Goal: Task Accomplishment & Management: Use online tool/utility

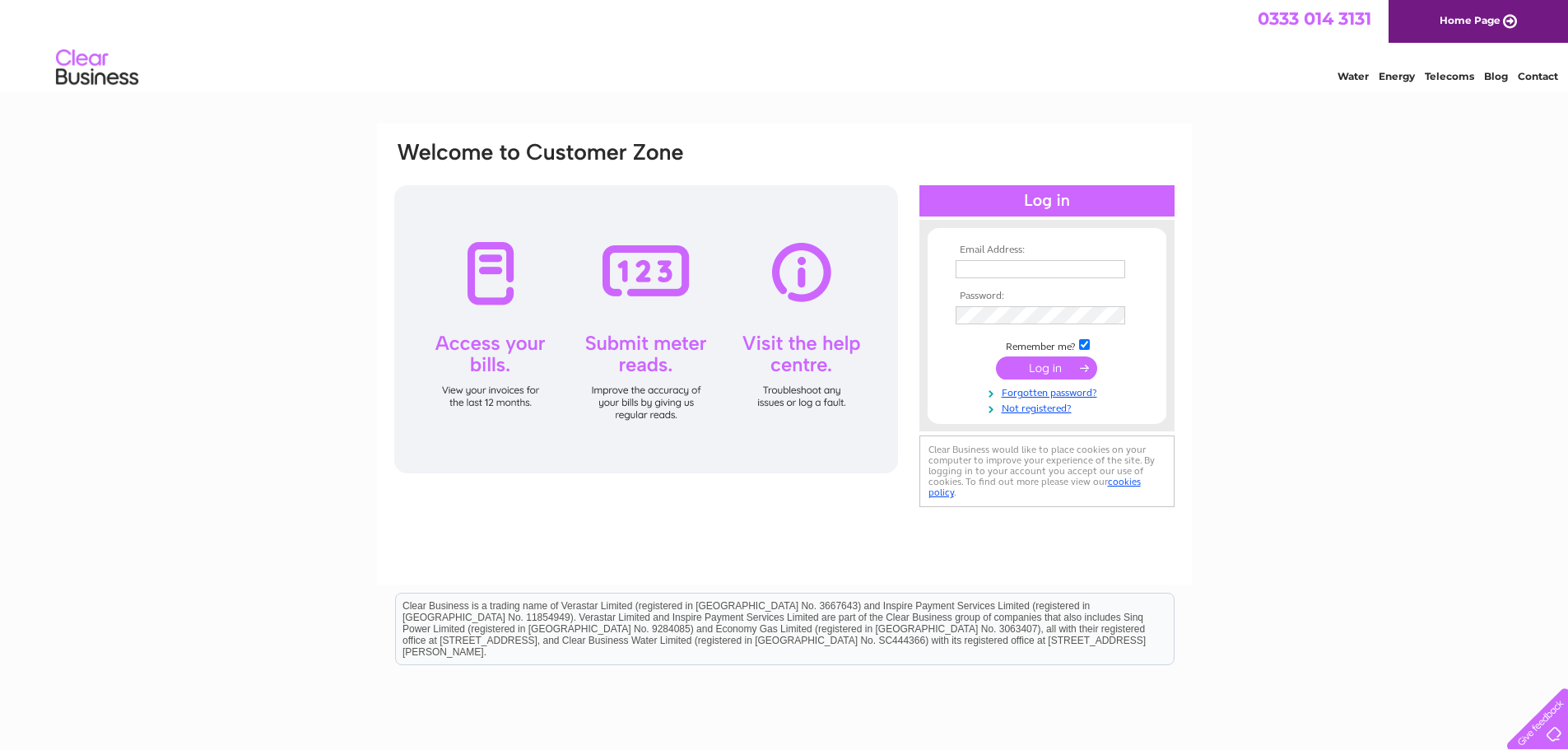
type input "innes@clearwatersafety.co.uk"
click at [996, 358] on input "submit" at bounding box center [1046, 370] width 101 height 23
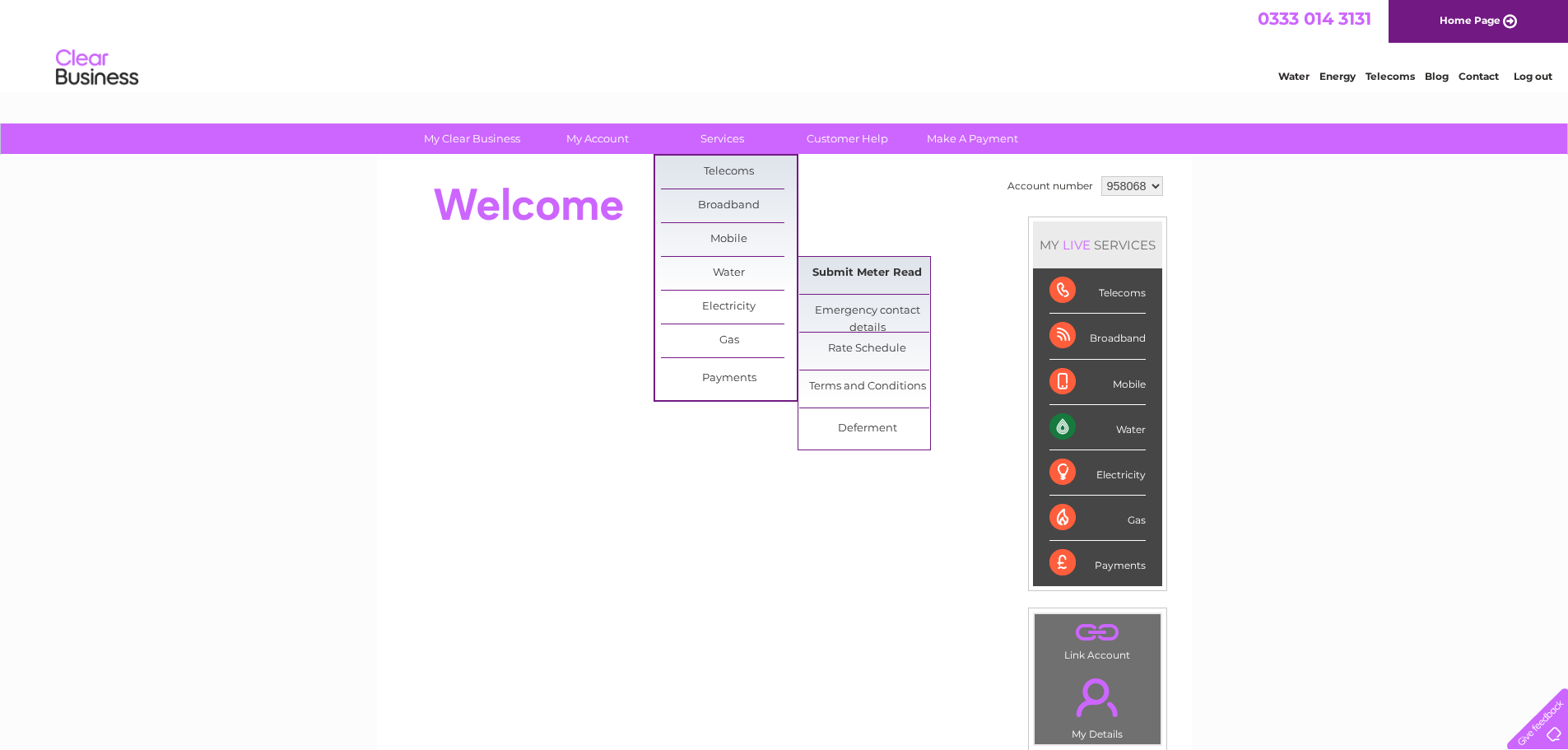
click at [855, 275] on link "Submit Meter Read" at bounding box center [867, 274] width 136 height 33
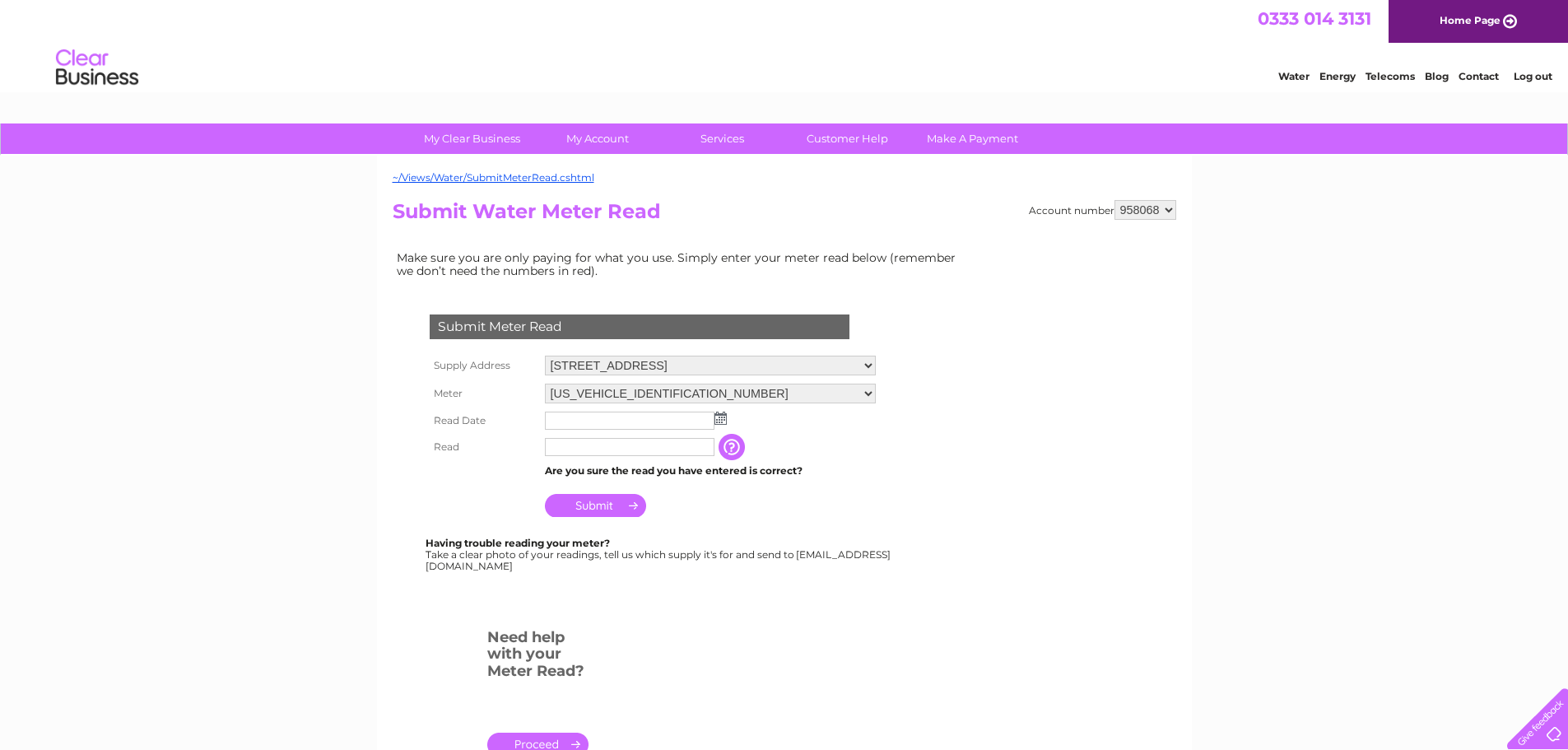
click at [724, 422] on img at bounding box center [720, 418] width 12 height 13
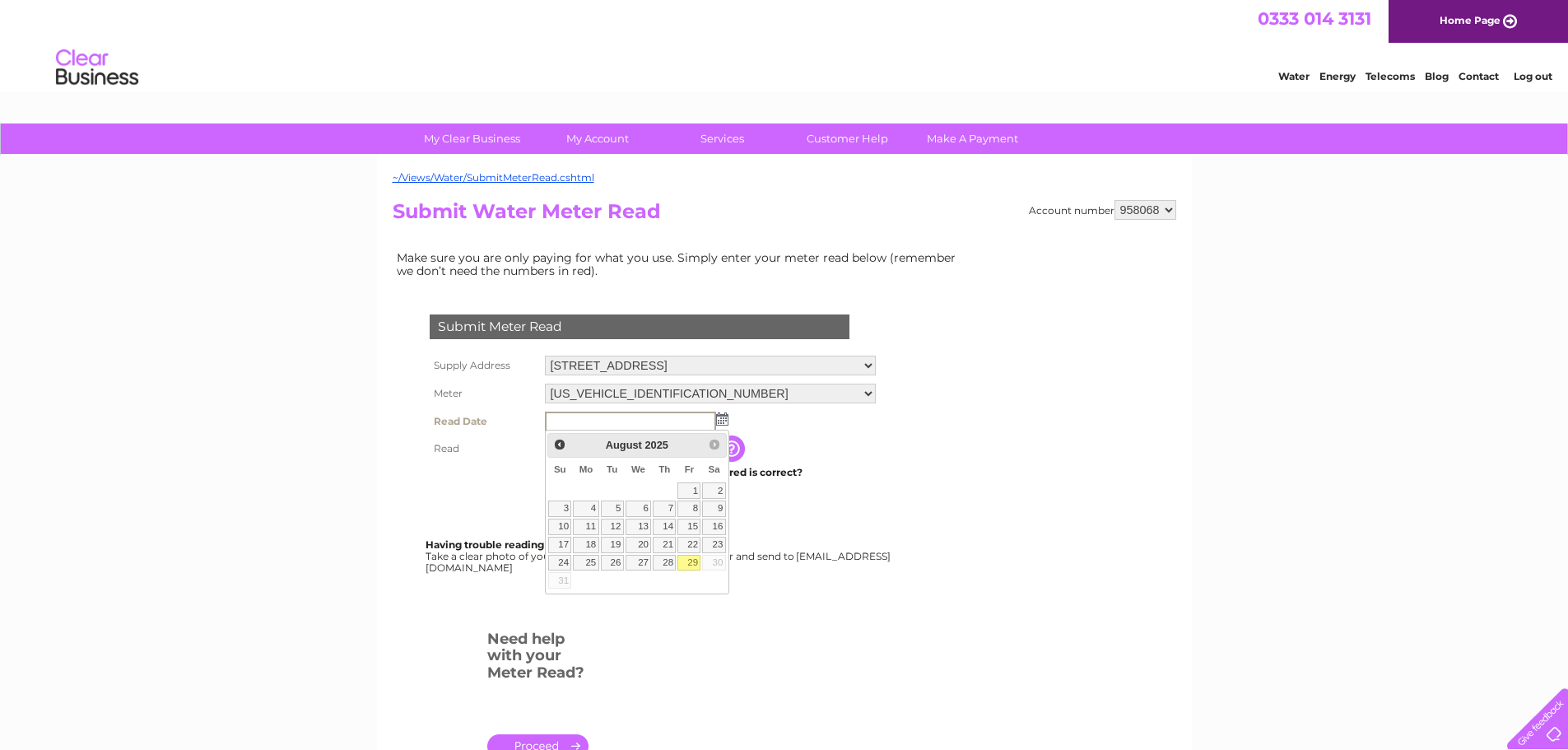
click at [692, 564] on link "29" at bounding box center [689, 563] width 23 height 17
type input "2025/08/29"
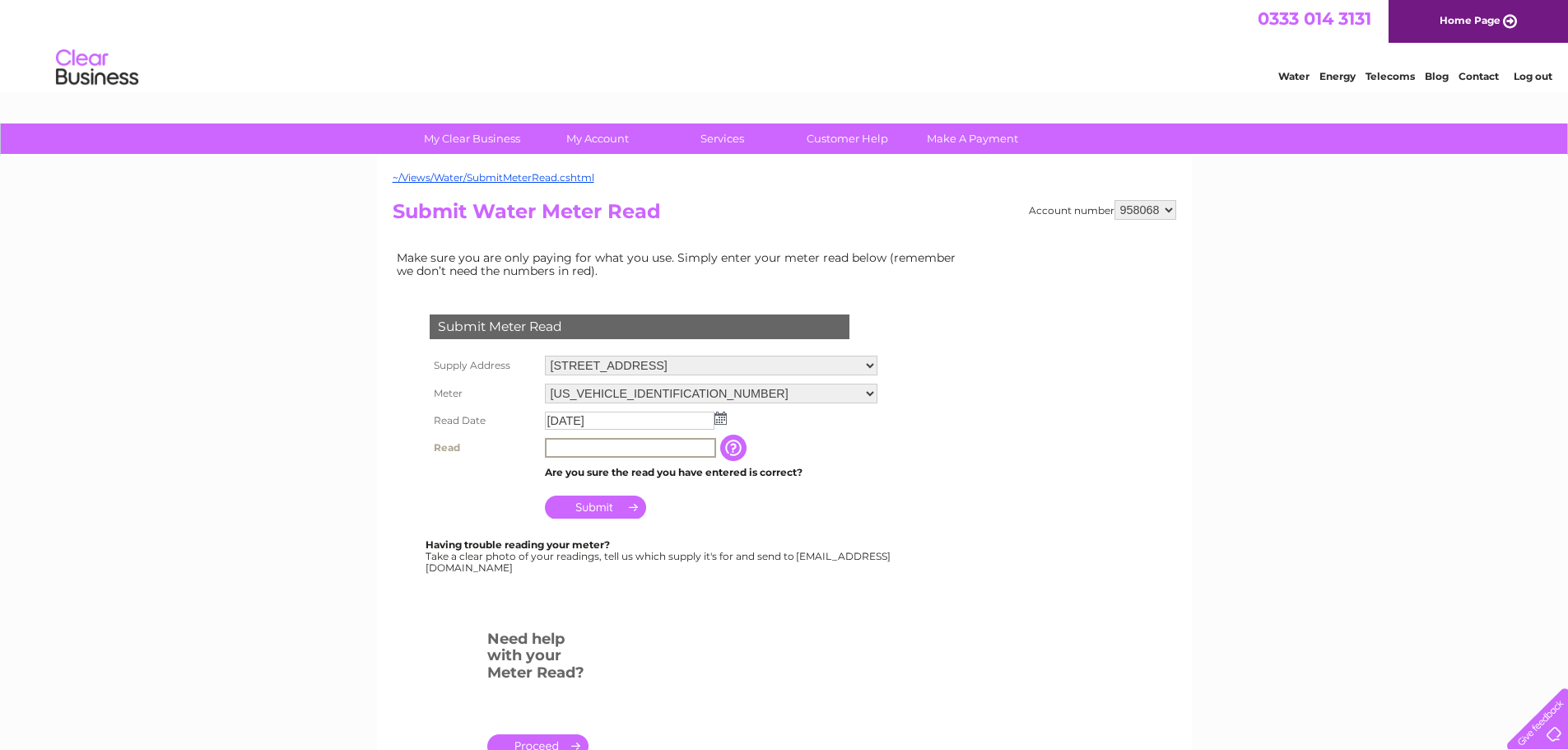
click at [649, 450] on input "text" at bounding box center [630, 448] width 171 height 20
type input "436"
click at [605, 507] on input "Submit" at bounding box center [595, 505] width 101 height 23
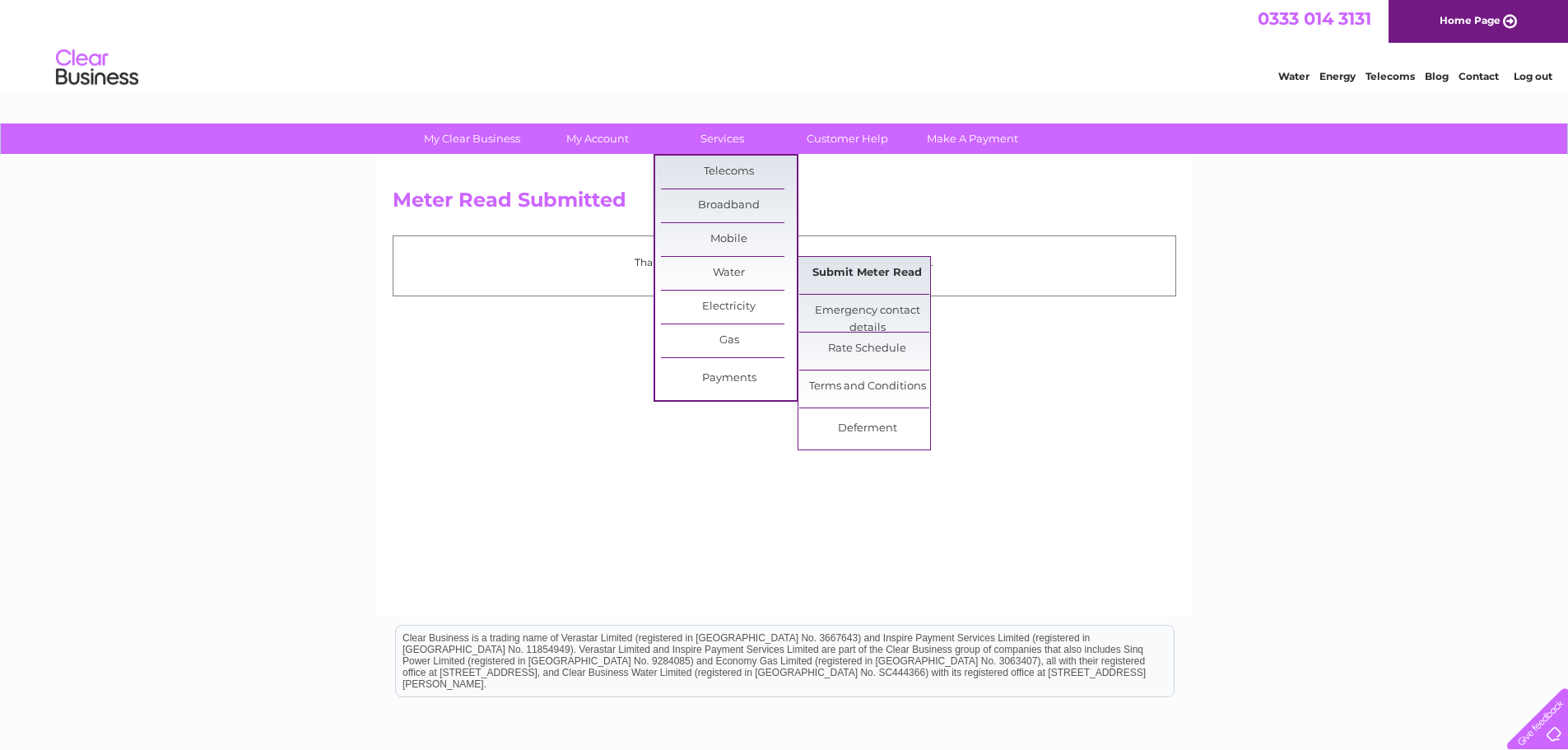
click at [844, 274] on link "Submit Meter Read" at bounding box center [867, 274] width 136 height 33
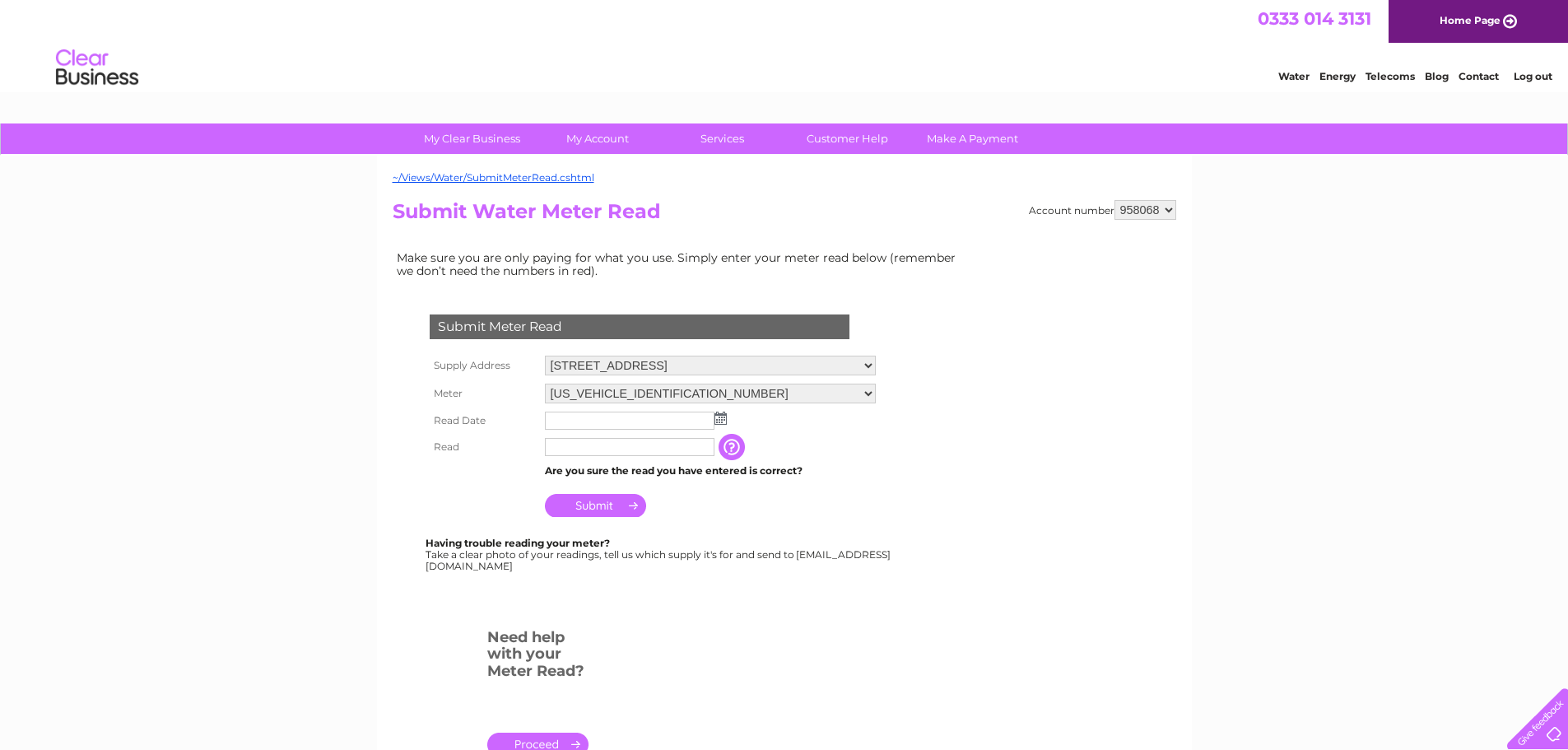
click at [1163, 207] on select "958068 959015" at bounding box center [1145, 210] width 61 height 20
select select "959015"
click at [1114, 200] on select "958068 959015" at bounding box center [1145, 210] width 61 height 20
click at [721, 421] on img at bounding box center [720, 418] width 12 height 13
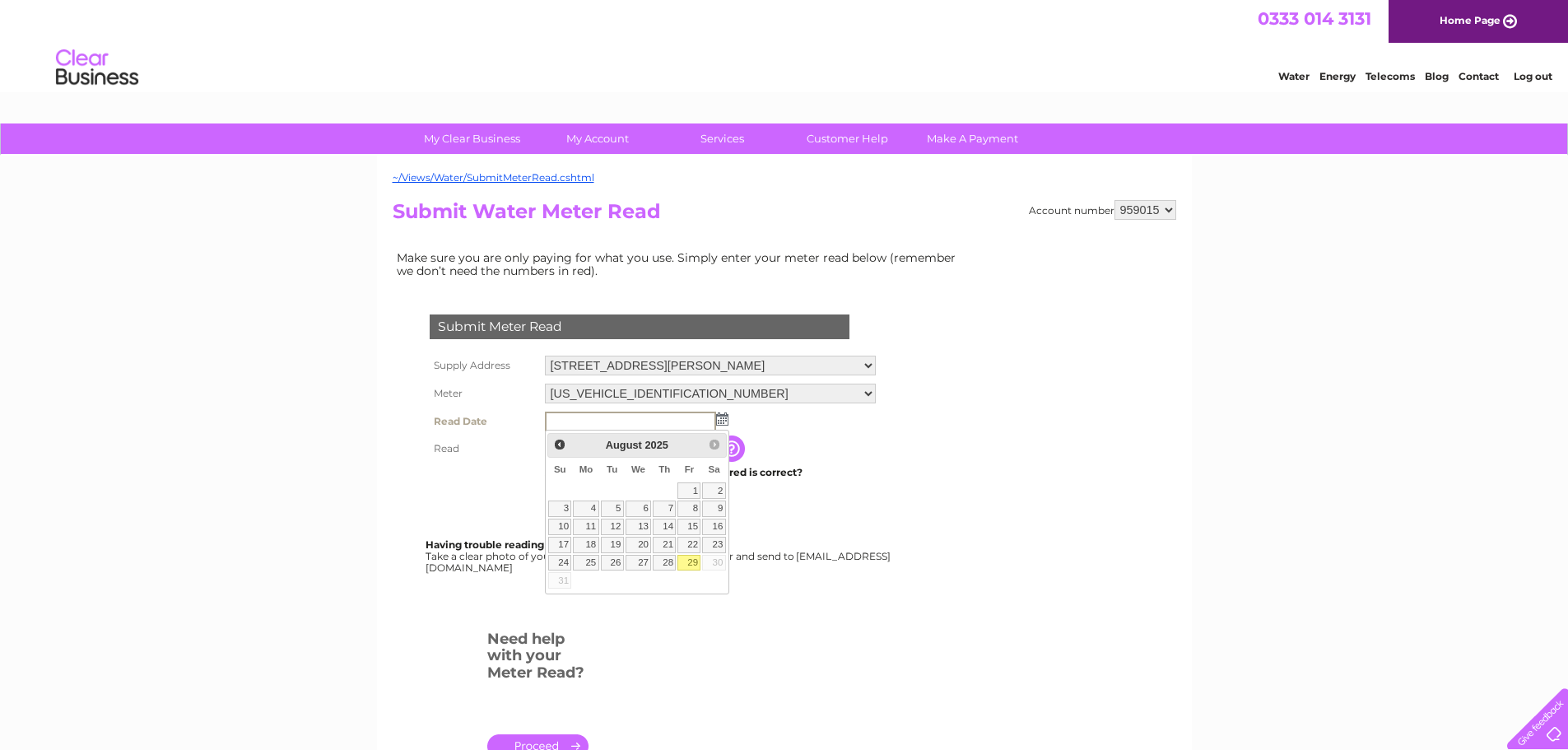
click at [687, 563] on link "29" at bounding box center [689, 563] width 23 height 17
type input "2025/08/29"
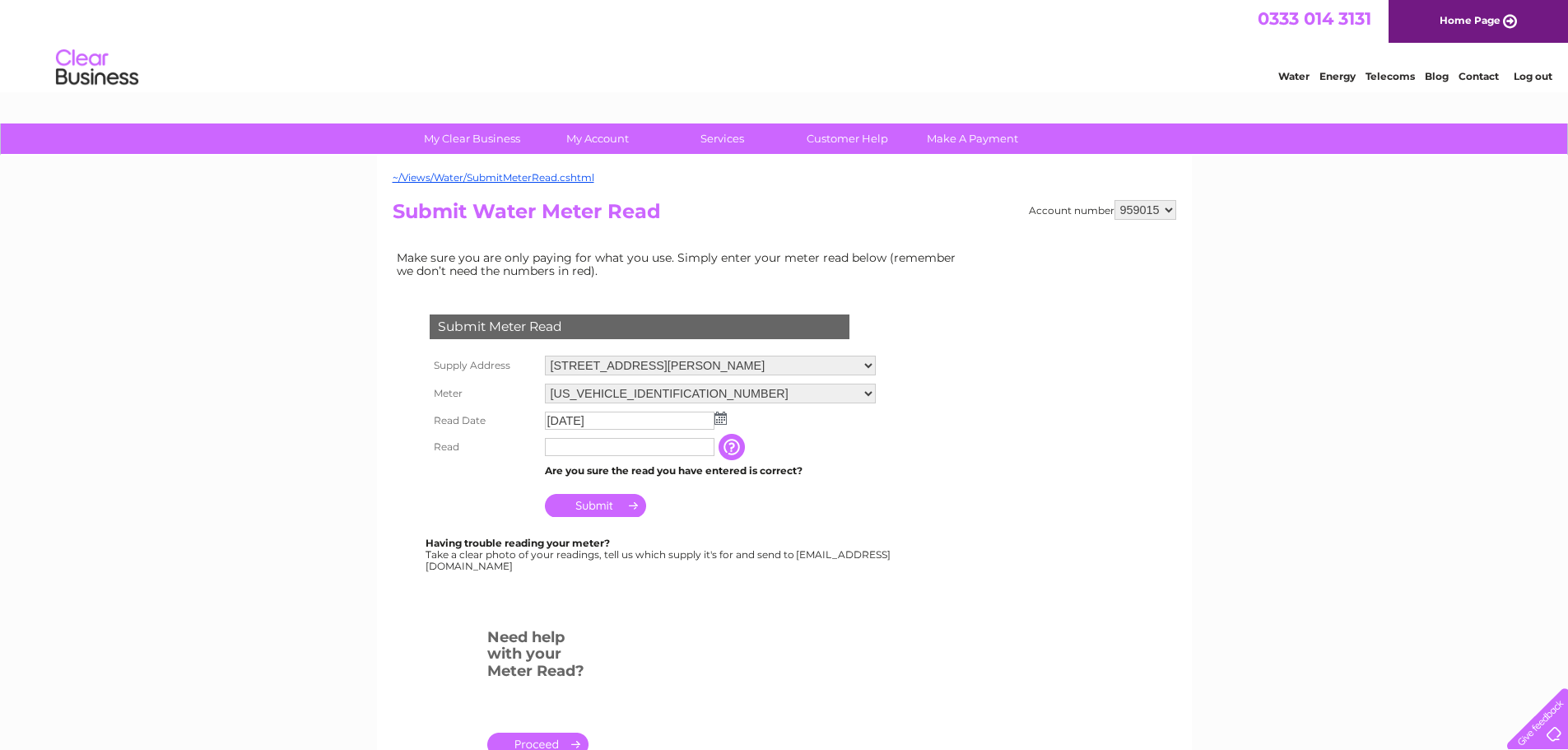
click at [671, 453] on input "text" at bounding box center [629, 447] width 169 height 18
type input "32"
click at [605, 507] on input "Submit" at bounding box center [595, 505] width 101 height 23
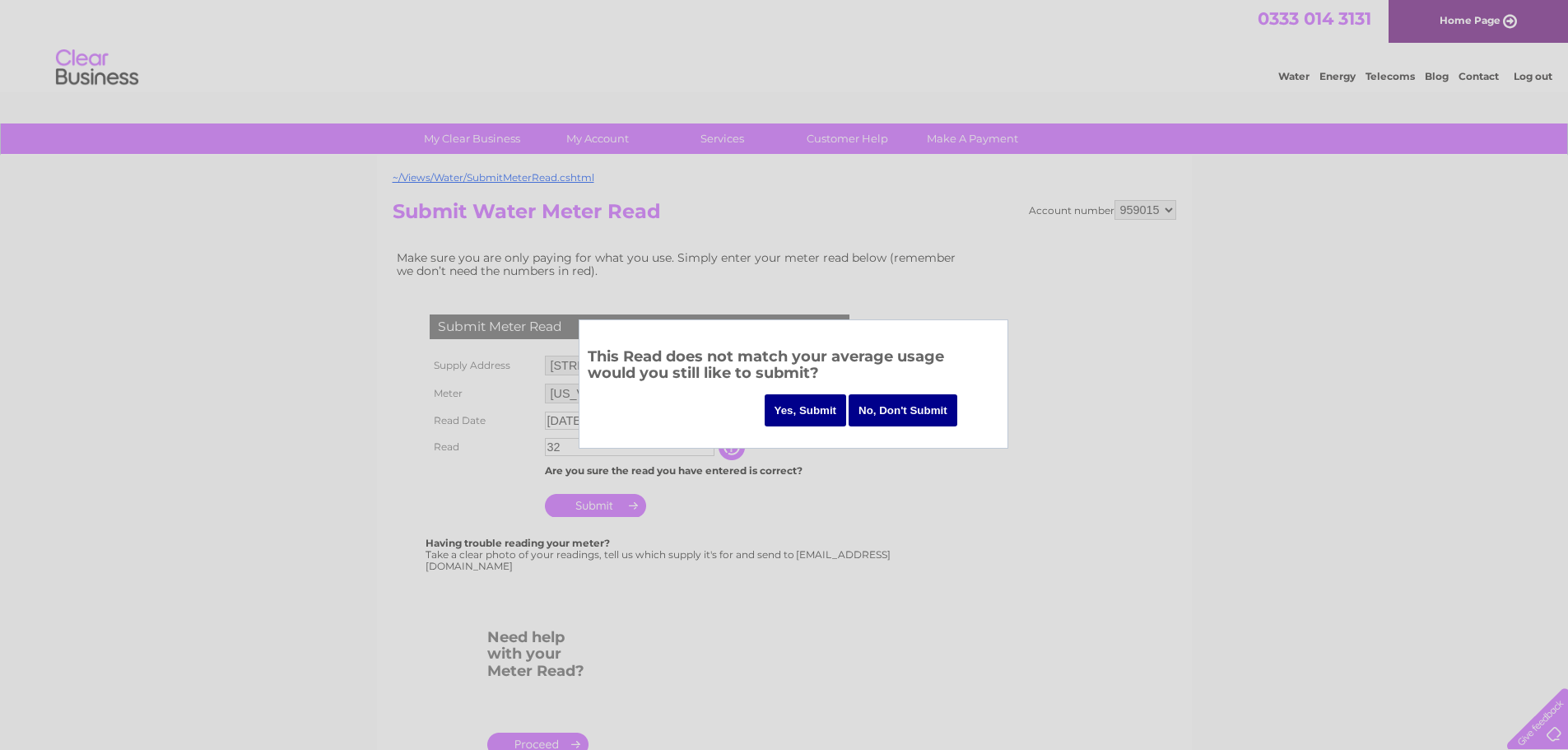
click at [806, 415] on input "Yes, Submit" at bounding box center [805, 410] width 82 height 32
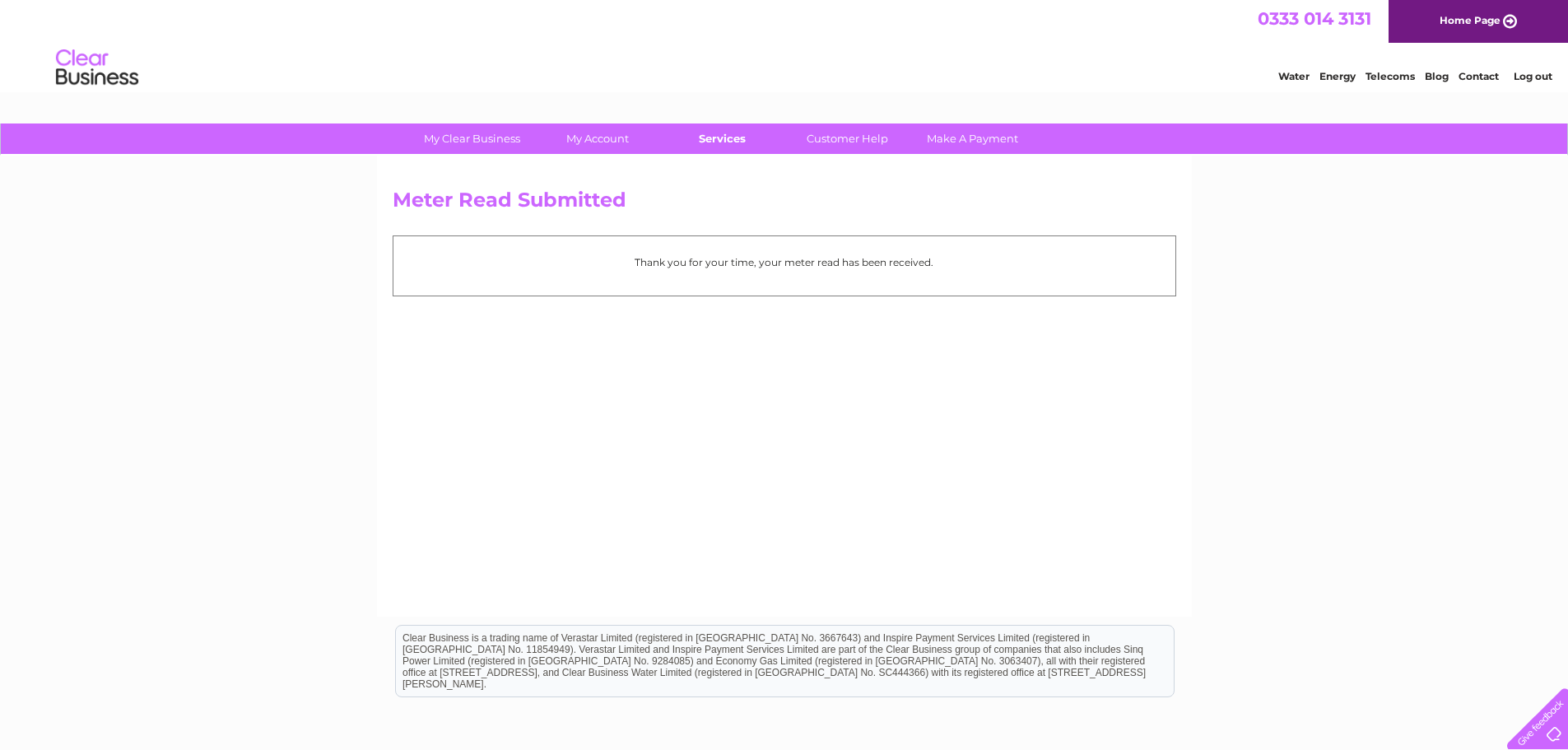
click at [724, 143] on link "Services" at bounding box center [722, 139] width 136 height 31
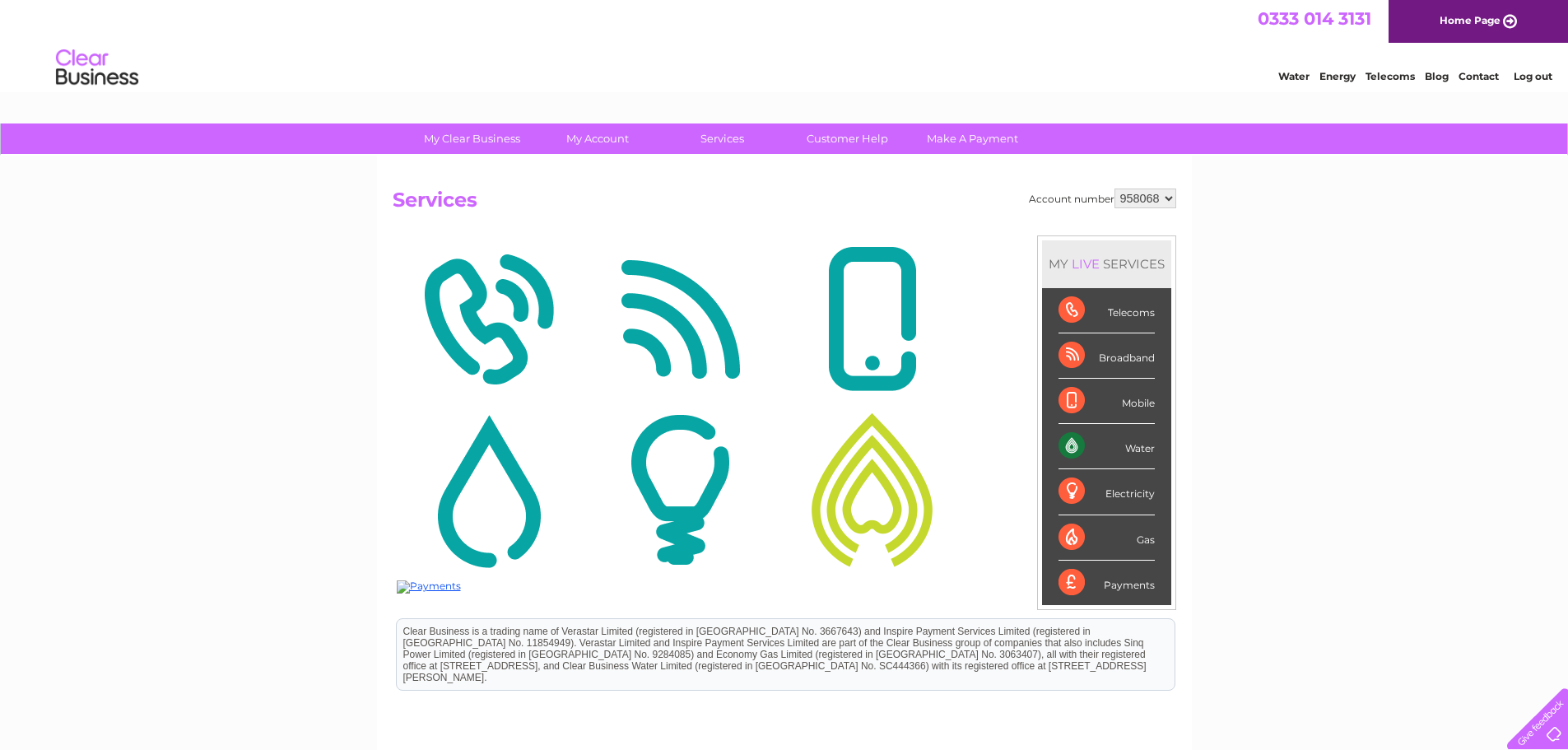
click at [724, 143] on link "Services" at bounding box center [722, 139] width 136 height 31
click at [726, 140] on link "Services" at bounding box center [722, 139] width 136 height 31
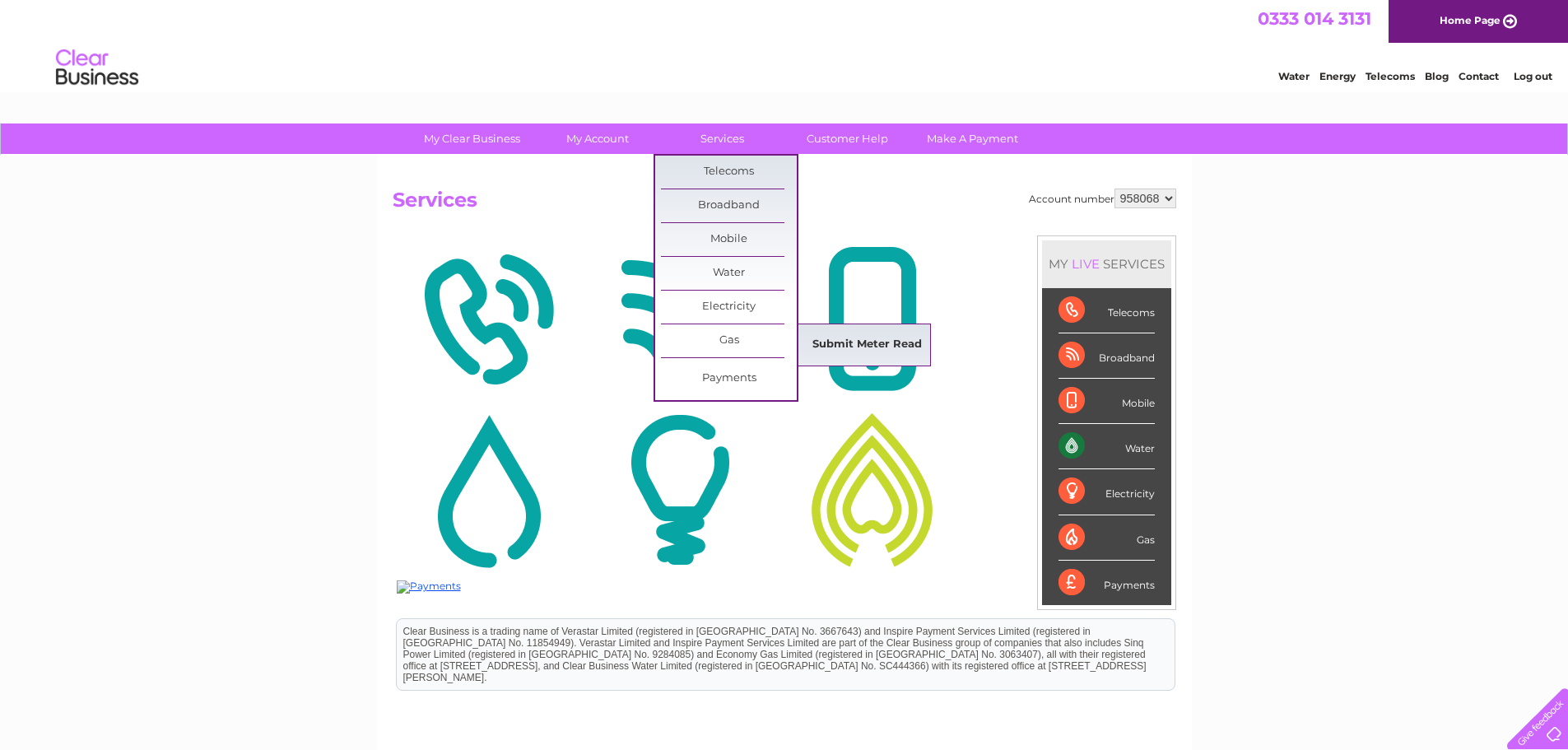
click at [836, 346] on link "Submit Meter Read" at bounding box center [867, 345] width 136 height 33
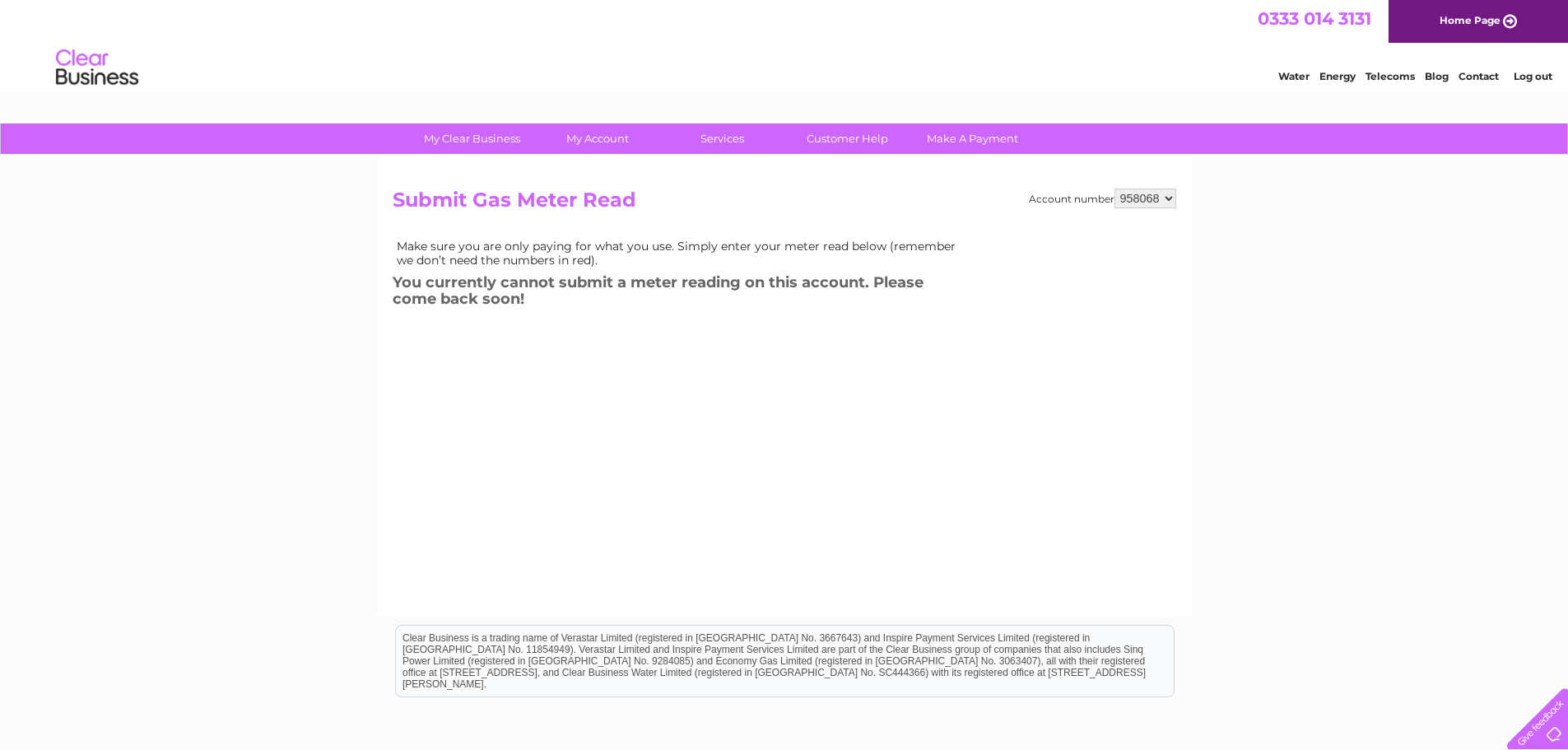
click at [1167, 197] on select "958068 959015" at bounding box center [1145, 198] width 61 height 20
select select "959015"
click at [1114, 188] on select "958068 959015" at bounding box center [1145, 198] width 61 height 20
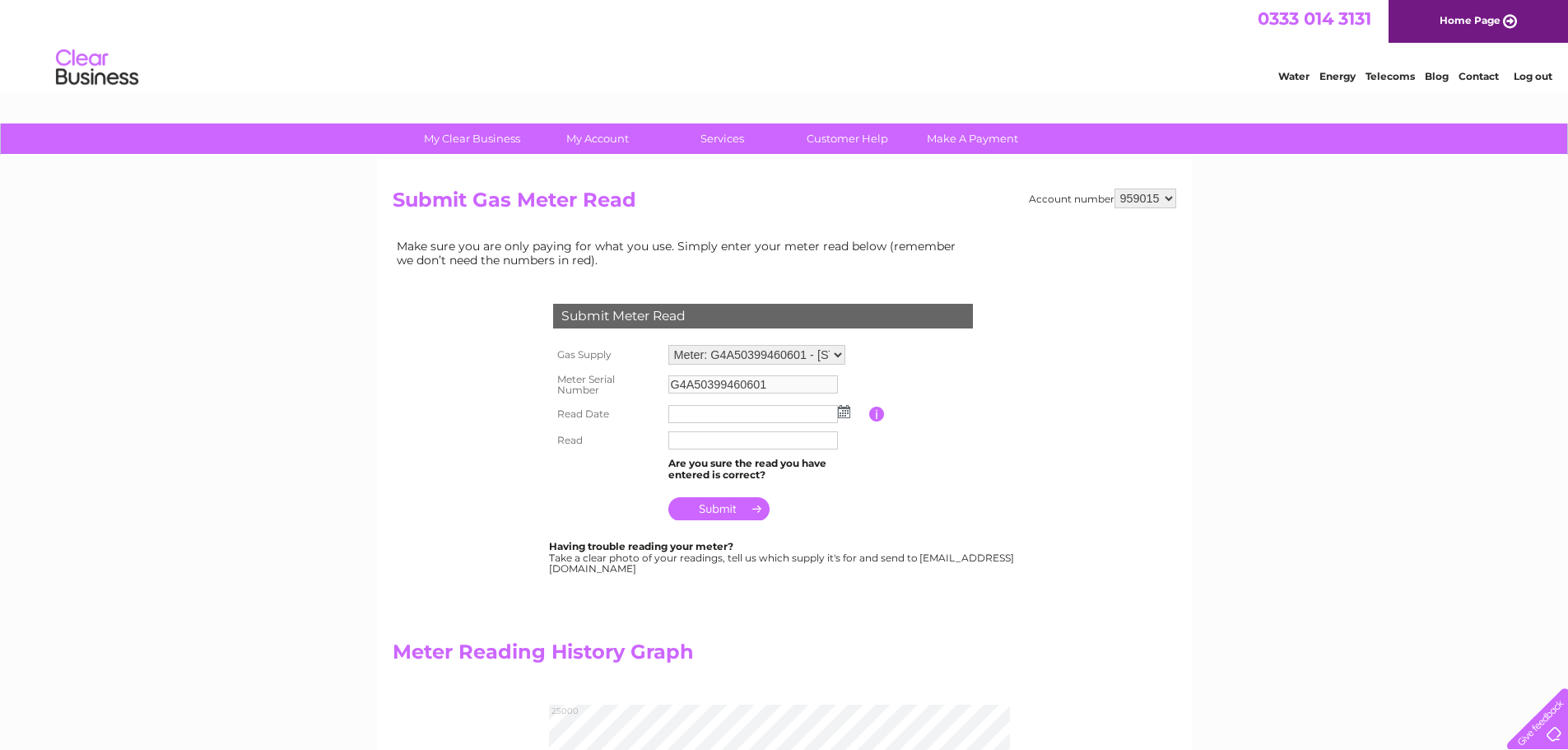
click at [846, 413] on img at bounding box center [843, 412] width 12 height 13
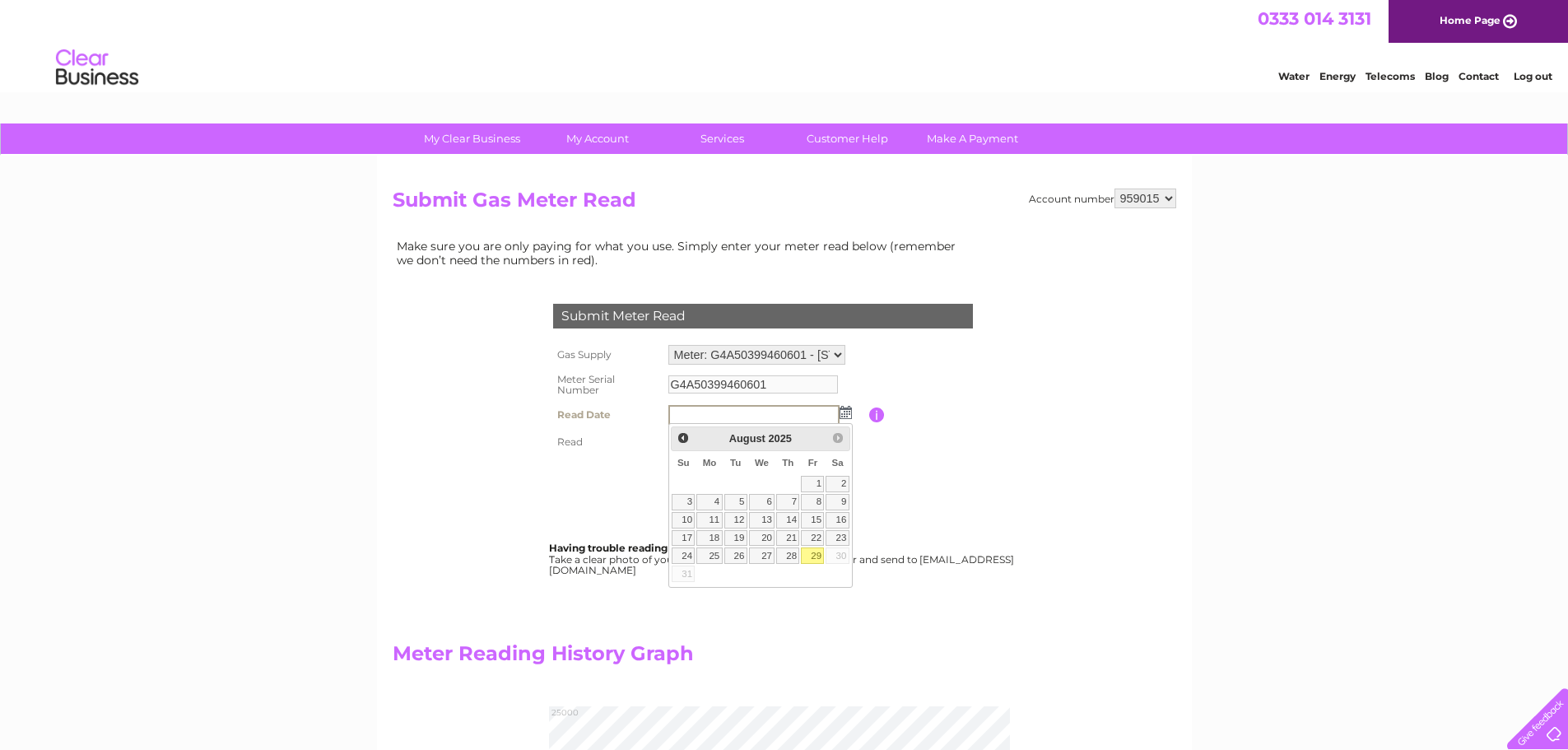
click at [816, 555] on link "29" at bounding box center [813, 556] width 23 height 17
type input "2025/08/29"
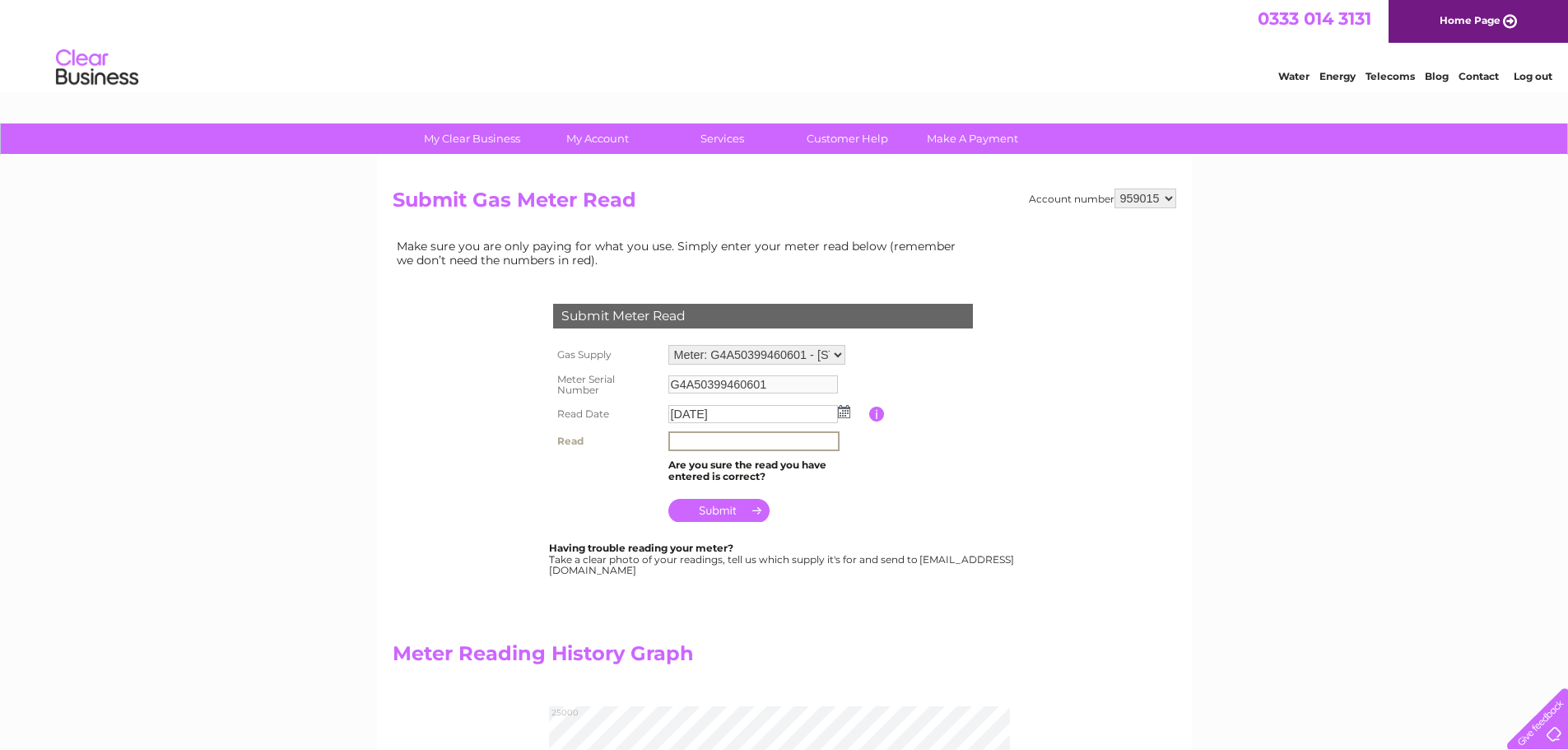
click at [756, 443] on input "text" at bounding box center [754, 441] width 171 height 20
type input "20203"
click at [735, 516] on input "submit" at bounding box center [719, 509] width 101 height 23
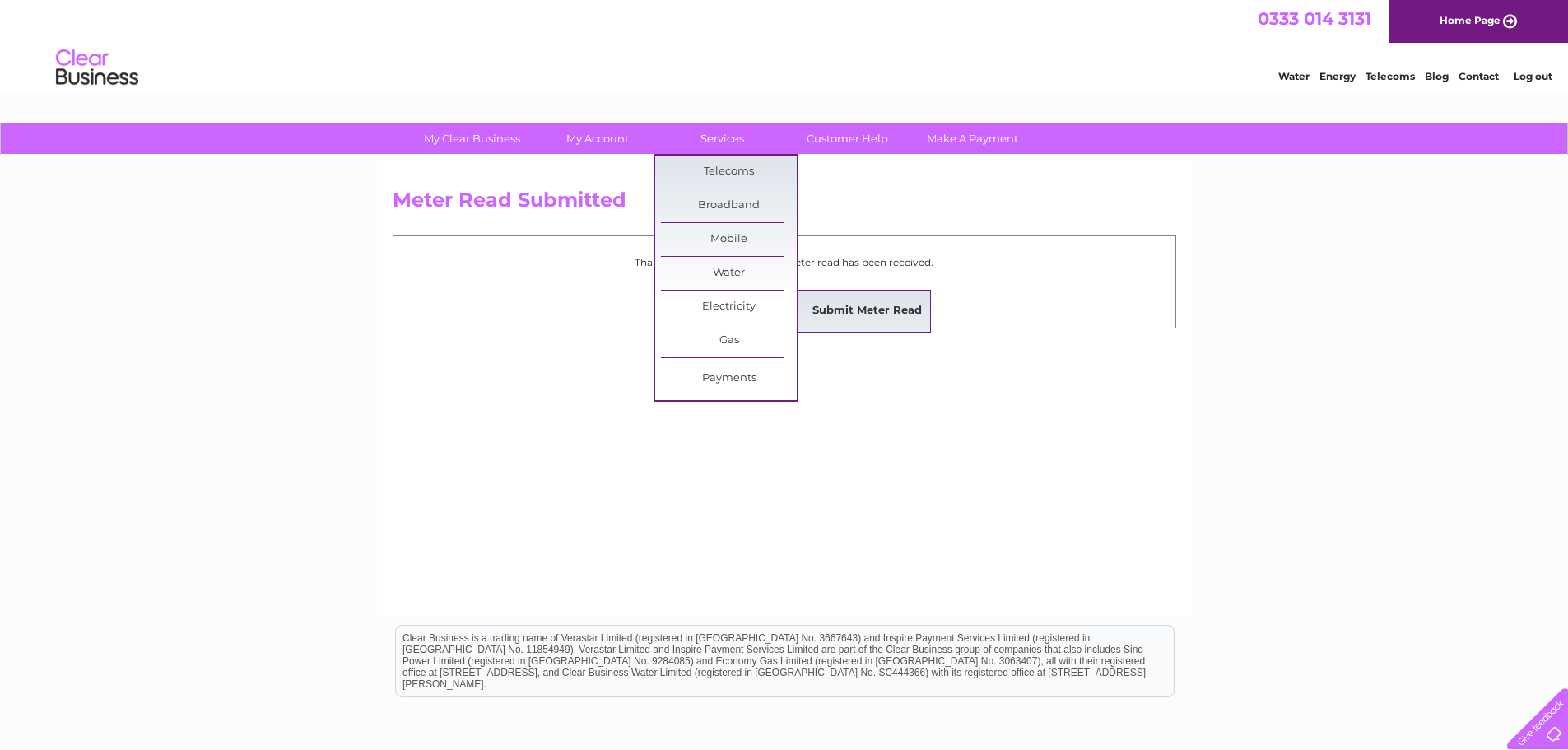
click at [843, 313] on link "Submit Meter Read" at bounding box center [867, 311] width 136 height 33
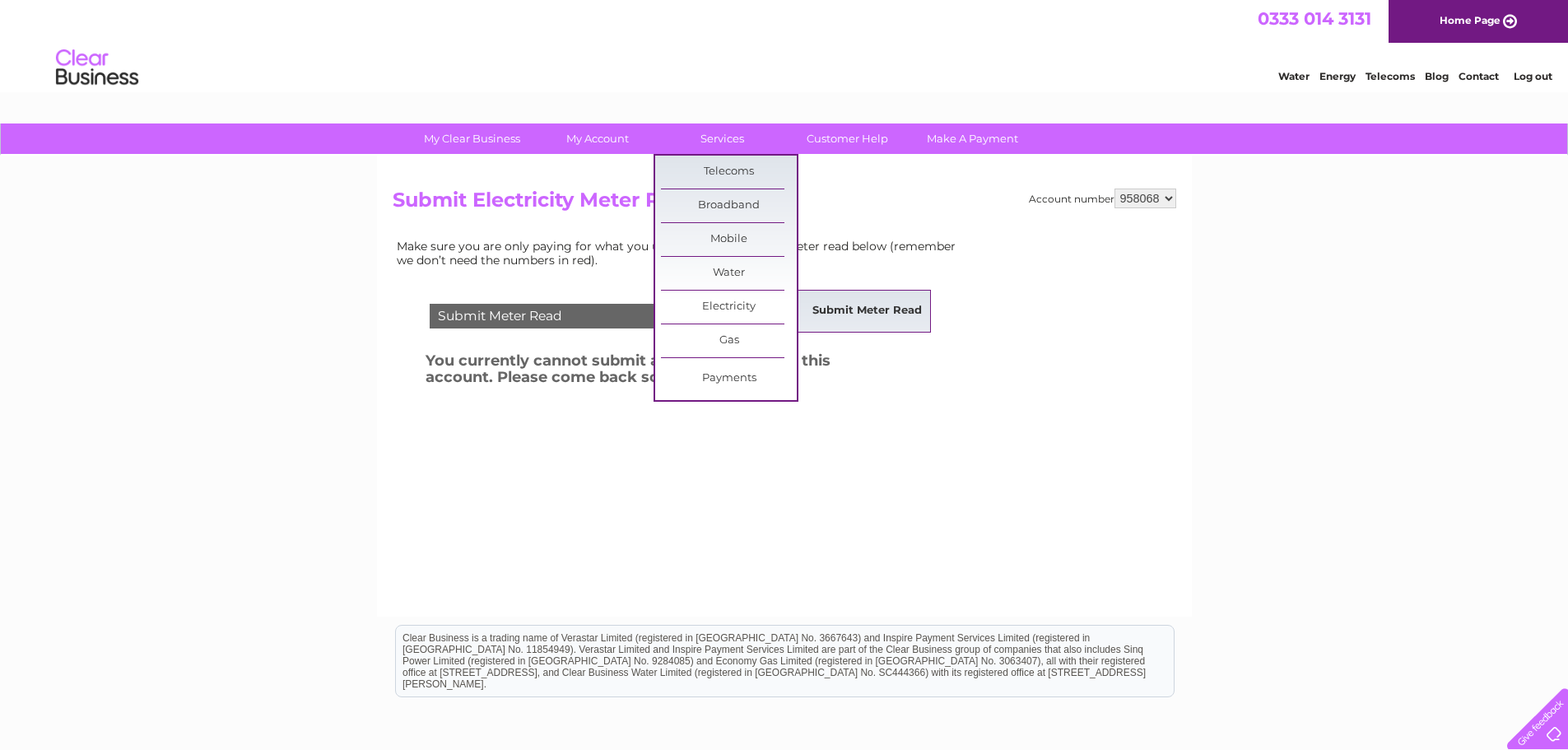
click at [843, 317] on link "Submit Meter Read" at bounding box center [867, 311] width 136 height 33
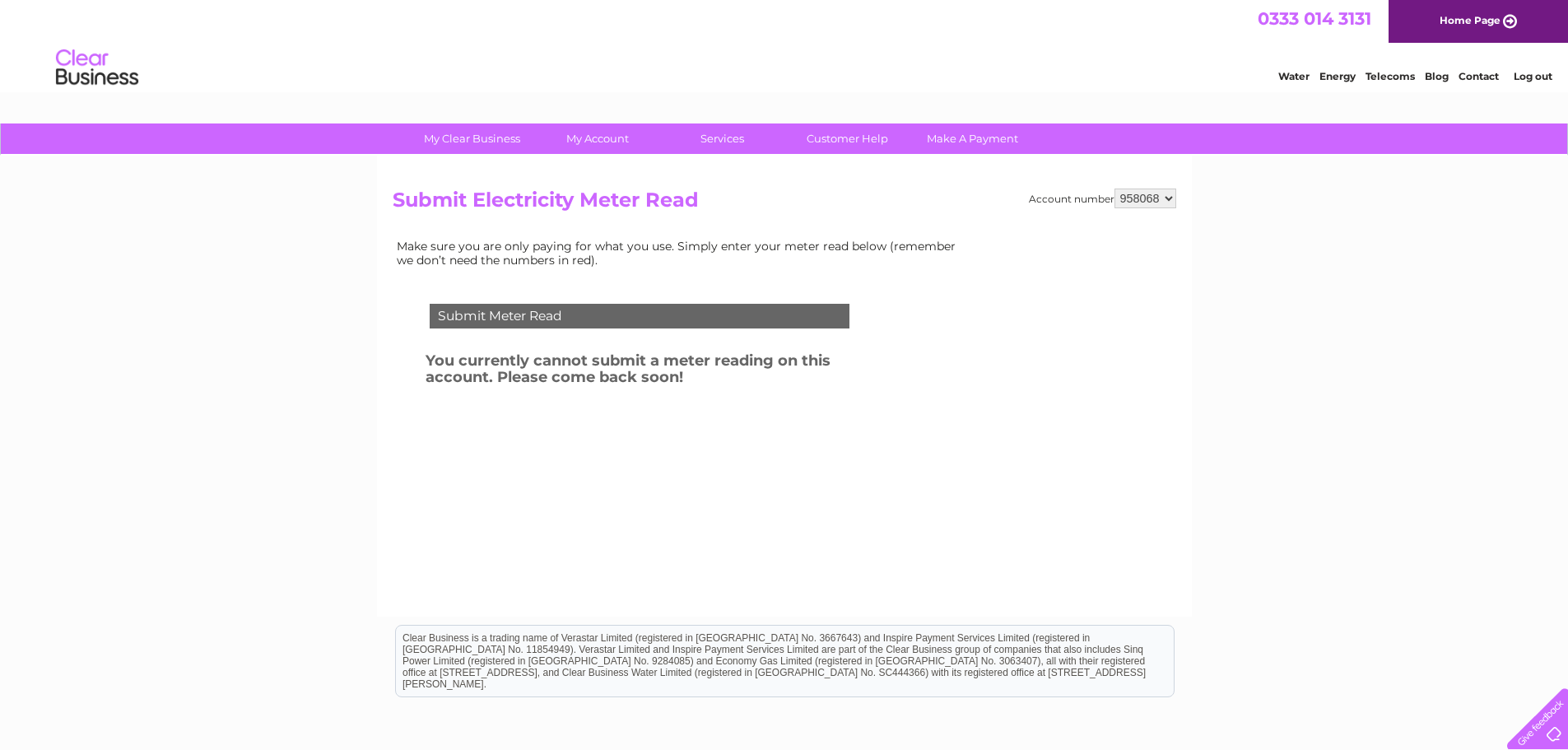
click at [1165, 198] on select "958068 959015" at bounding box center [1145, 198] width 61 height 20
select select "959015"
click at [1114, 188] on select "958068 959015" at bounding box center [1145, 198] width 61 height 20
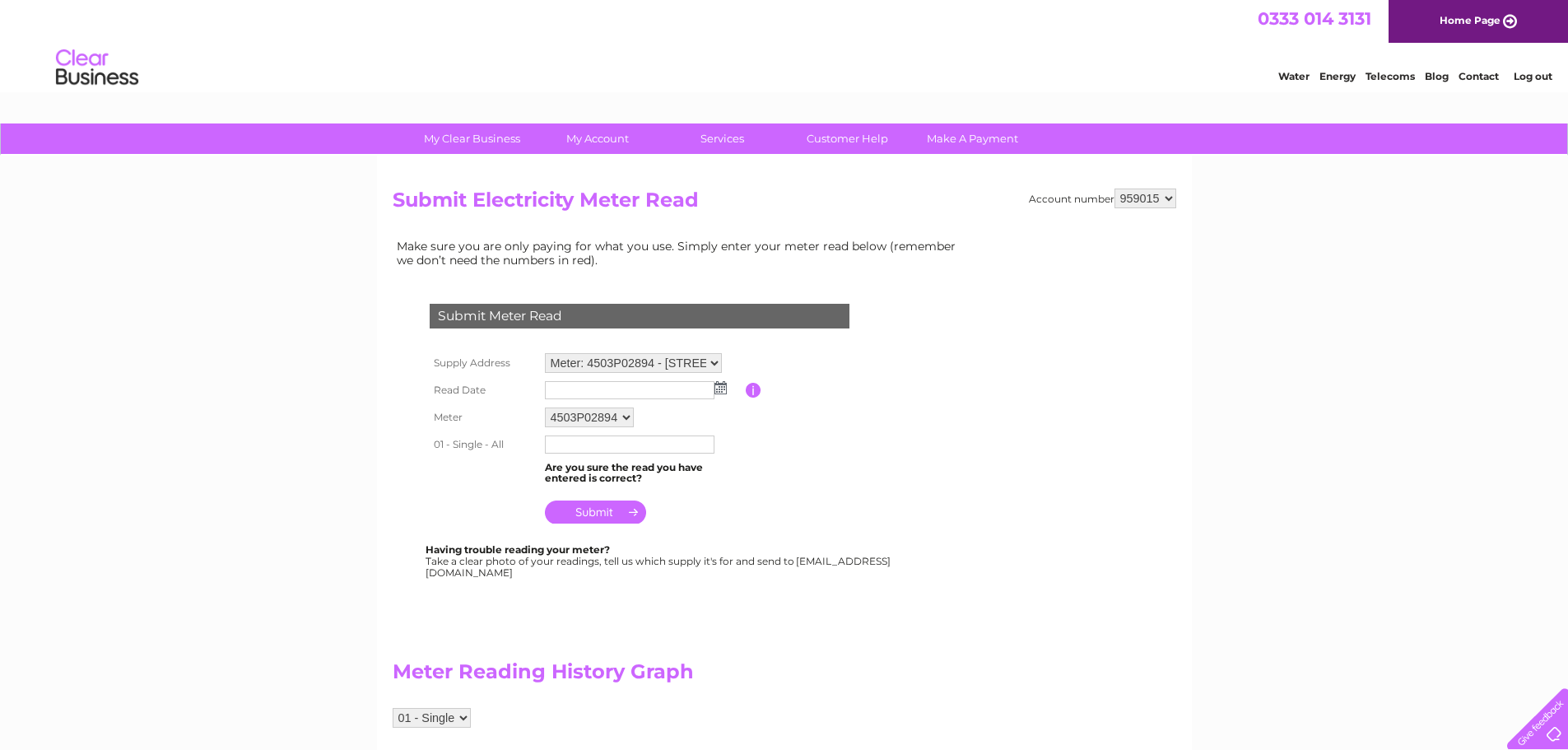
click at [723, 387] on img at bounding box center [720, 387] width 12 height 13
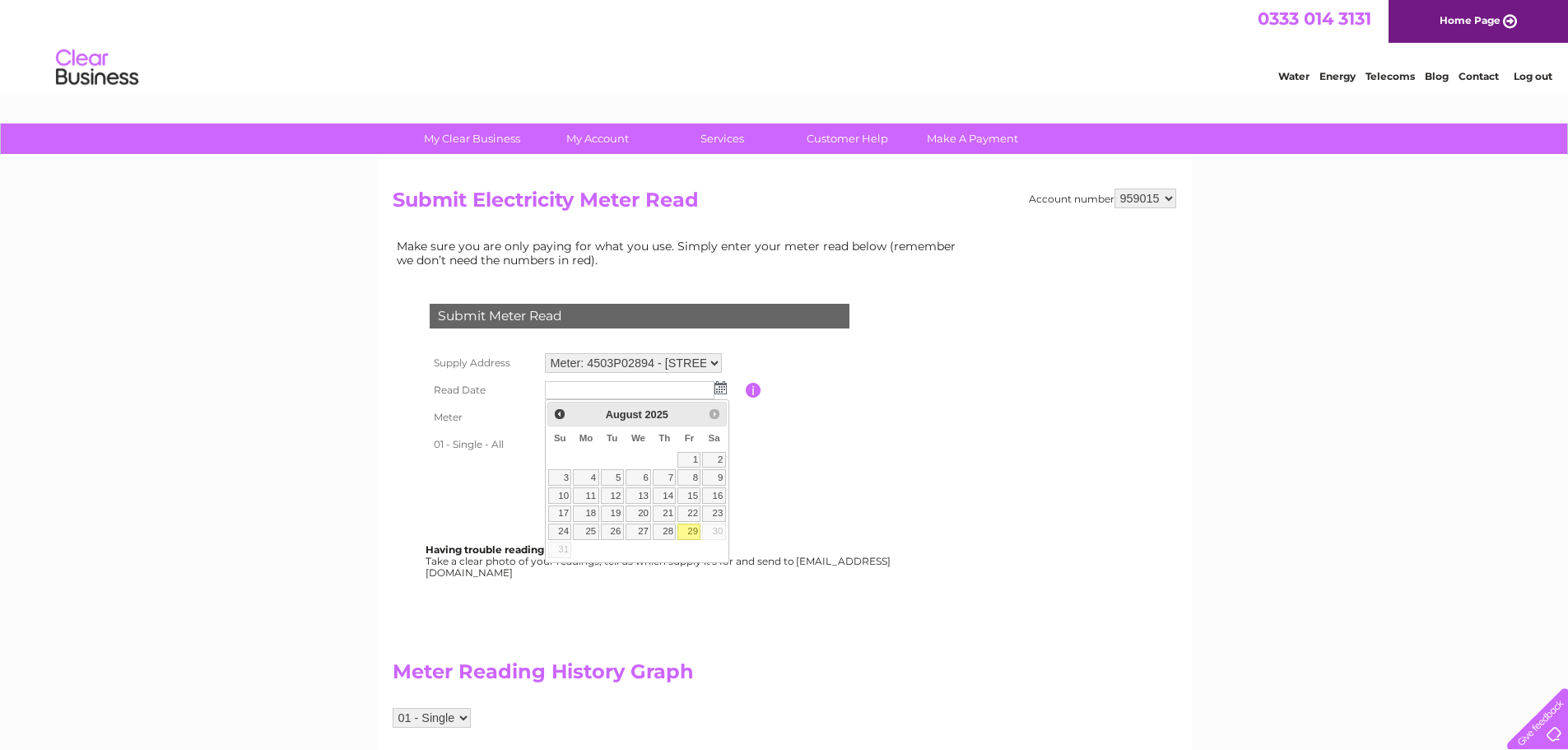
click at [695, 529] on link "29" at bounding box center [689, 532] width 23 height 17
type input "2025/08/29"
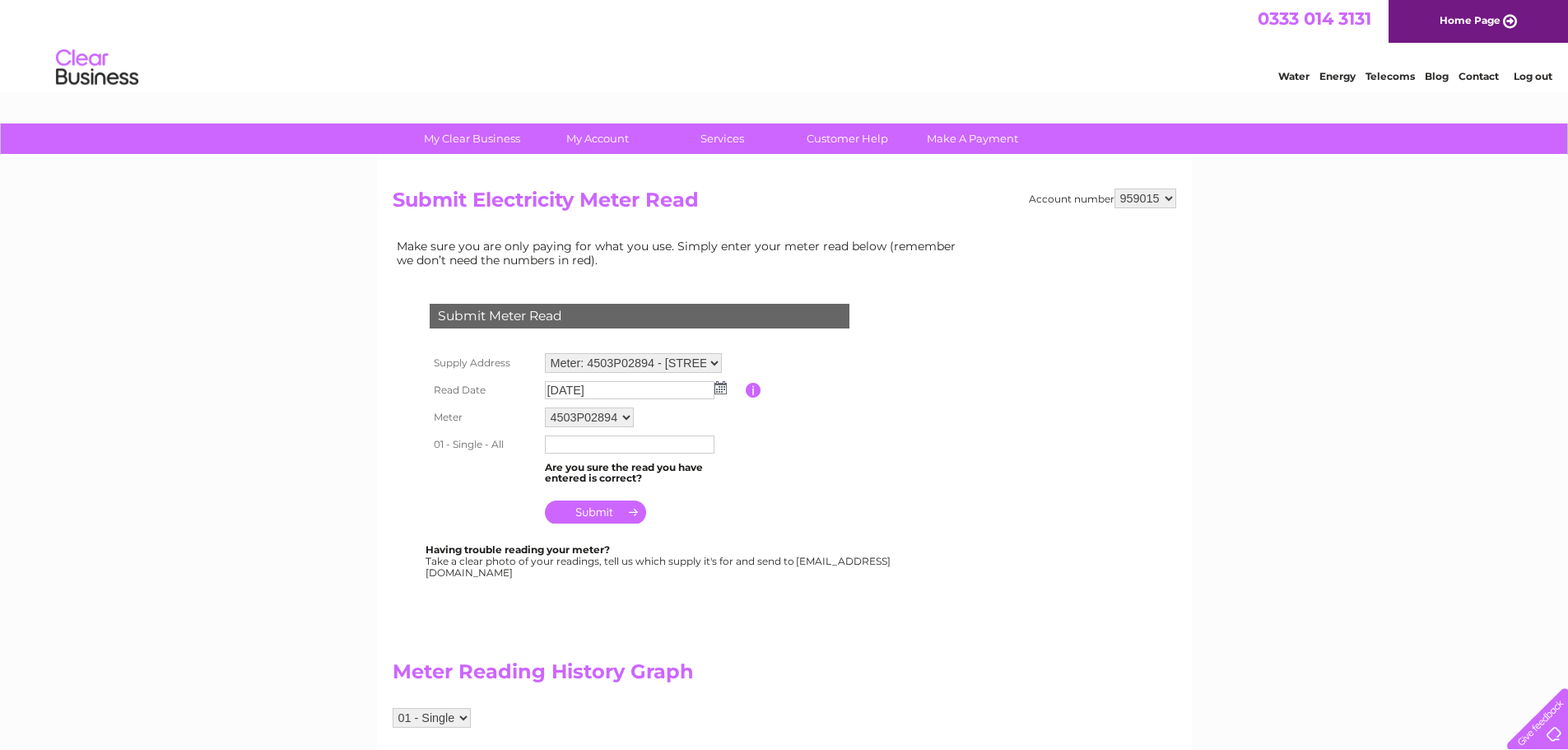
click at [649, 442] on input "text" at bounding box center [629, 445] width 169 height 18
type input "50979"
click at [610, 508] on input "submit" at bounding box center [595, 512] width 101 height 23
